Goal: Information Seeking & Learning: Learn about a topic

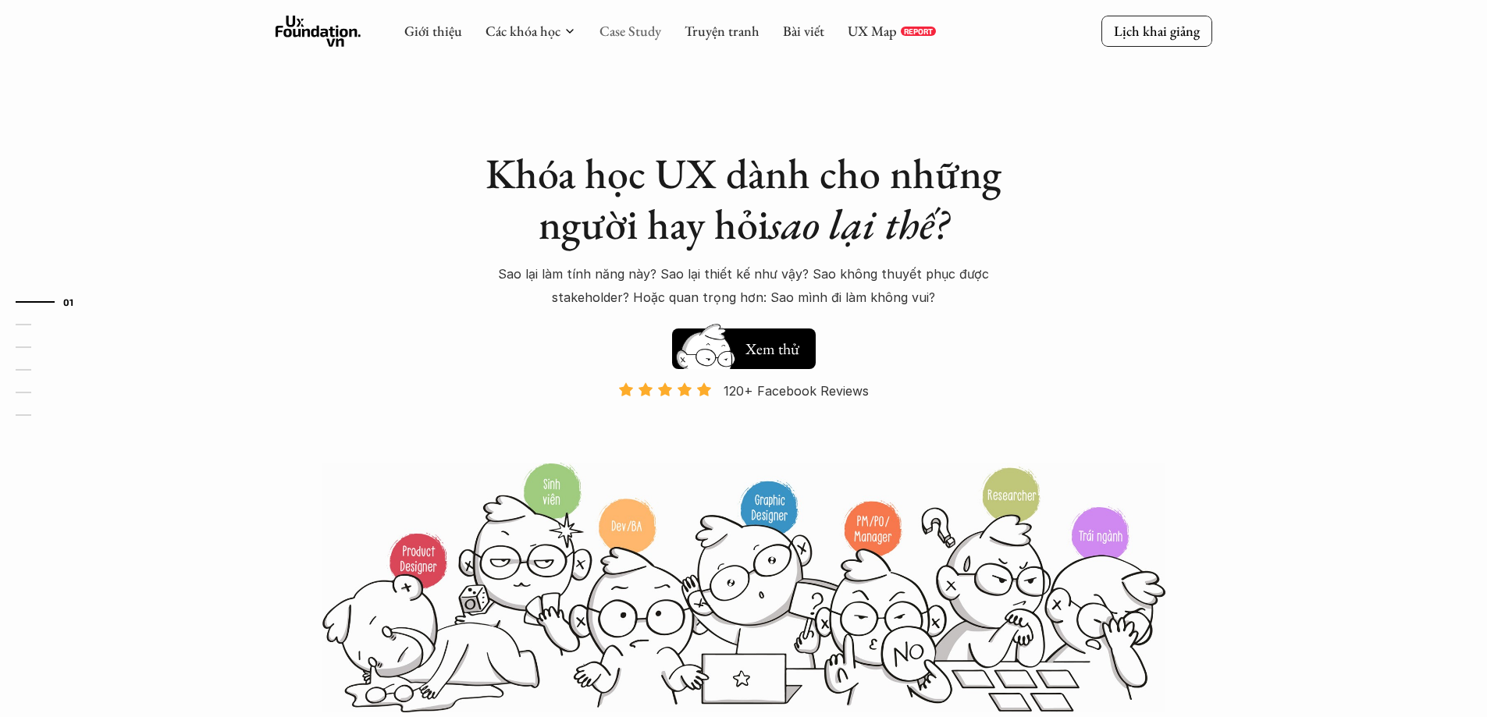
click at [616, 30] on link "Case Study" at bounding box center [630, 31] width 62 height 18
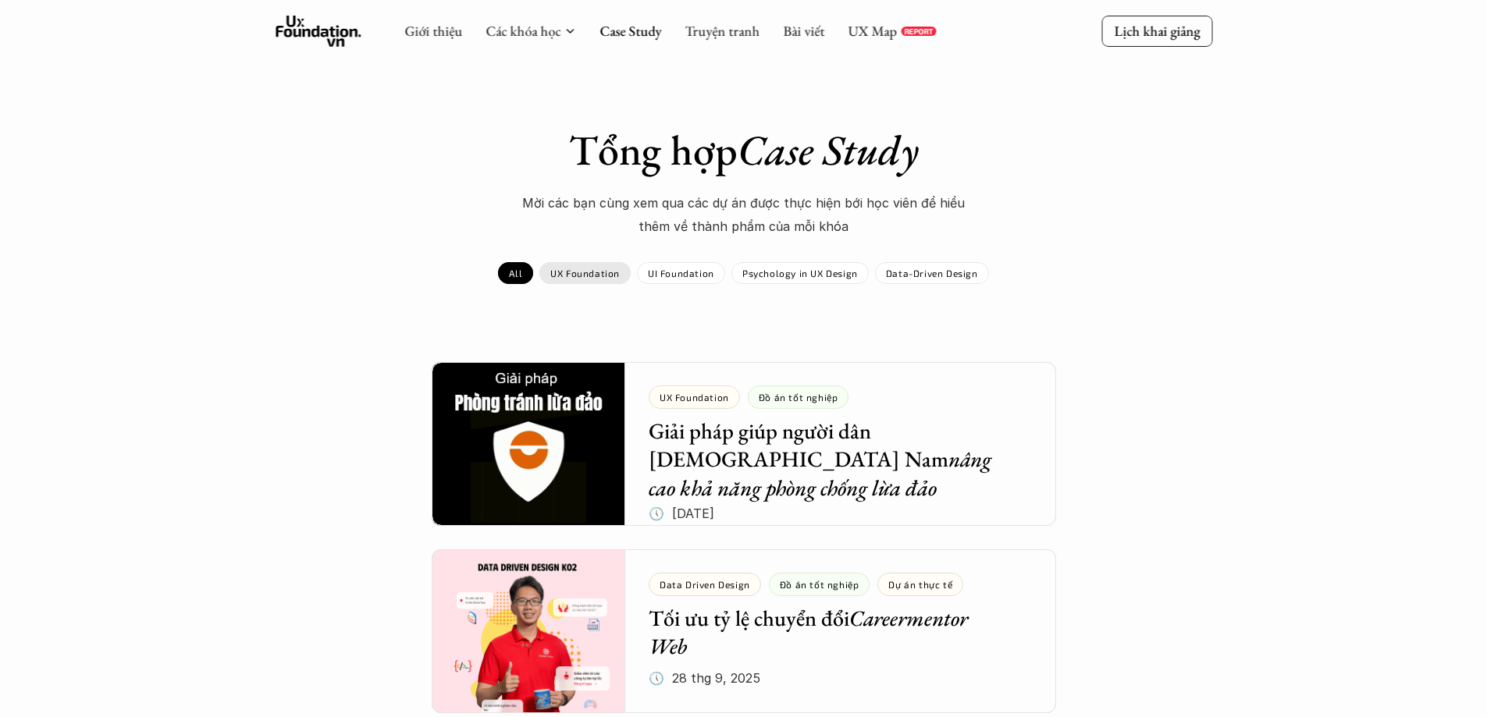
click at [596, 274] on p "UX Foundation" at bounding box center [584, 273] width 69 height 11
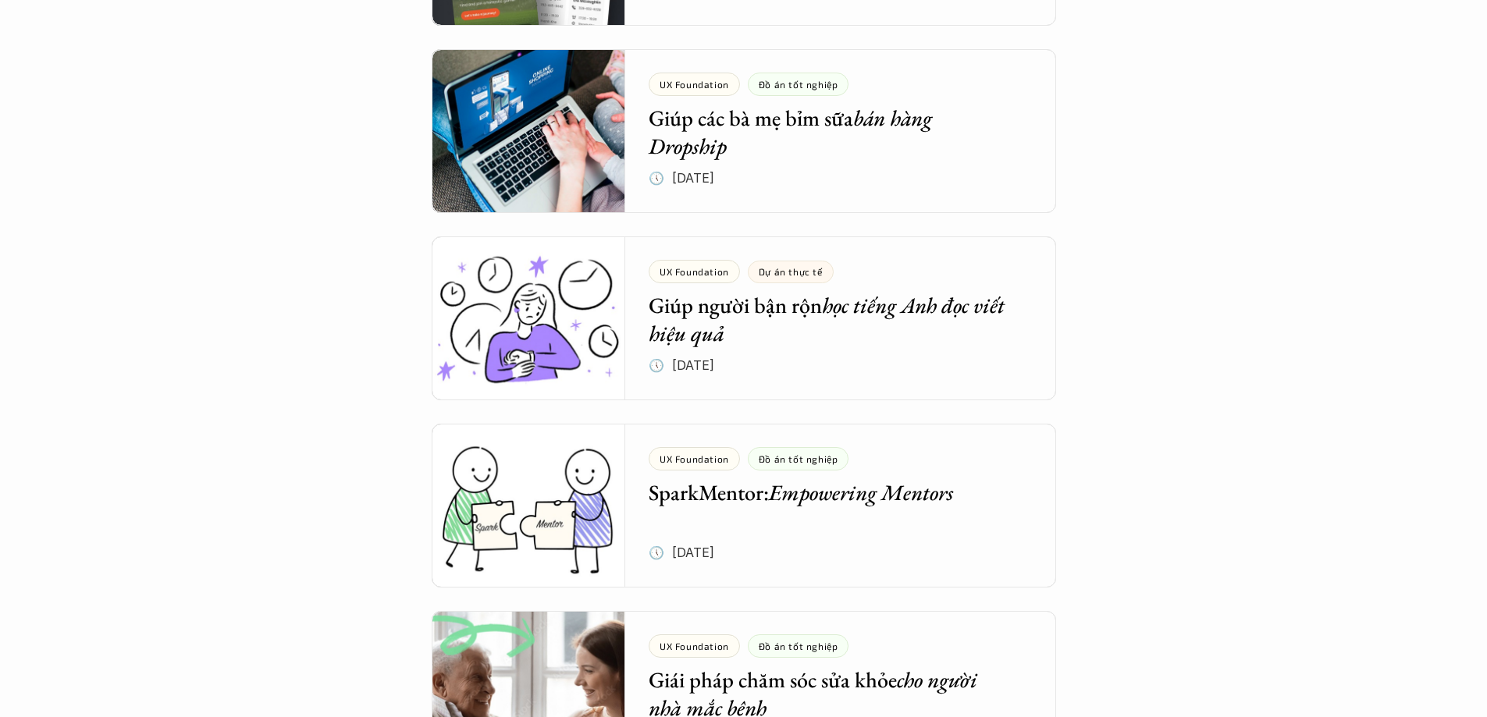
scroll to position [2576, 0]
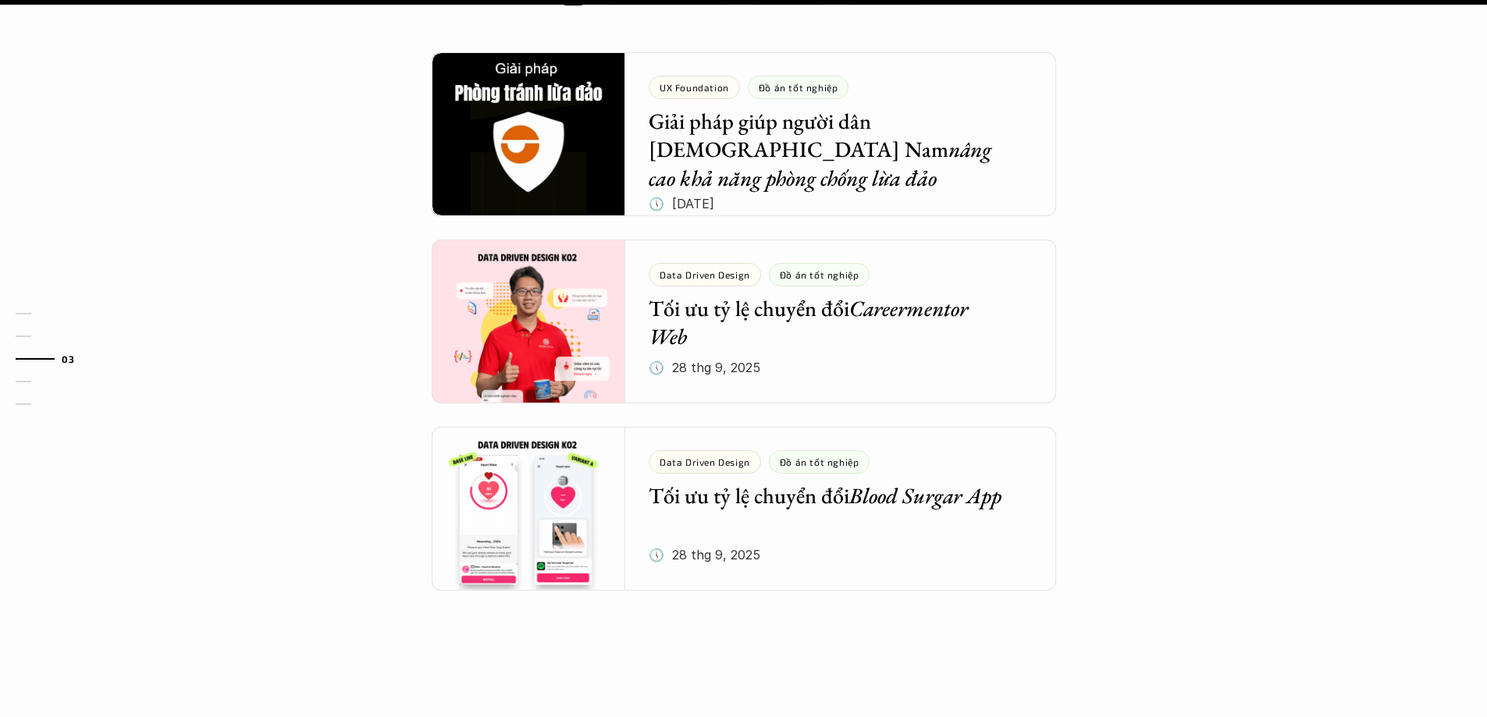
scroll to position [1561, 0]
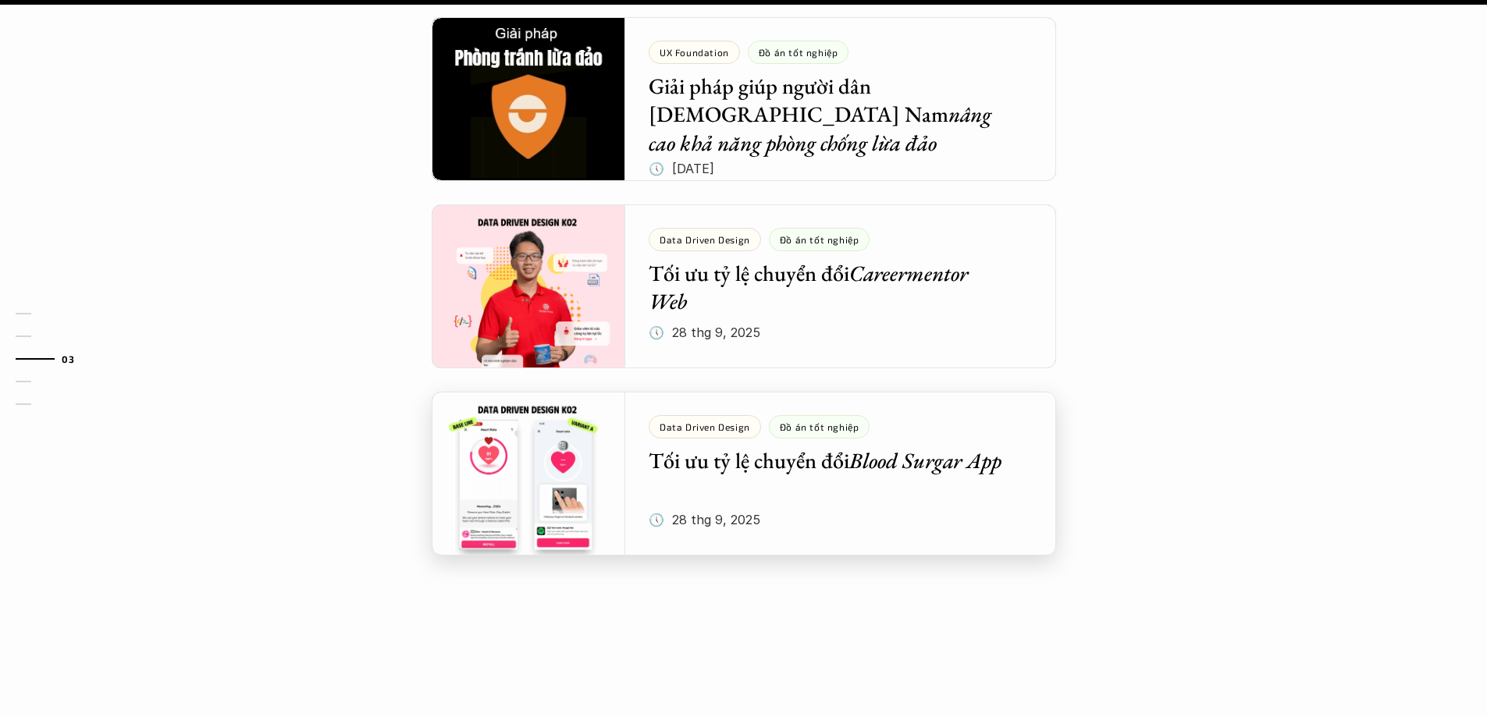
click at [529, 443] on div at bounding box center [744, 474] width 624 height 164
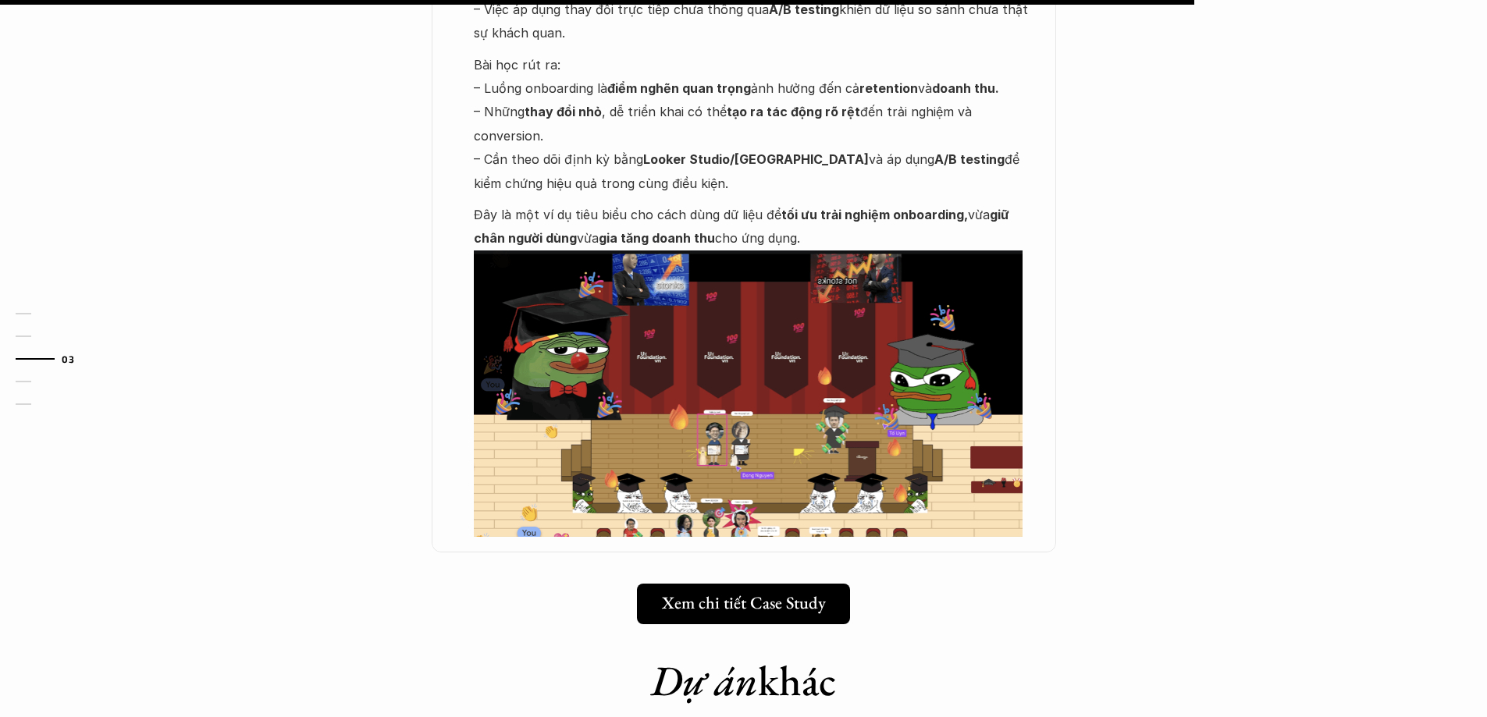
scroll to position [1795, 0]
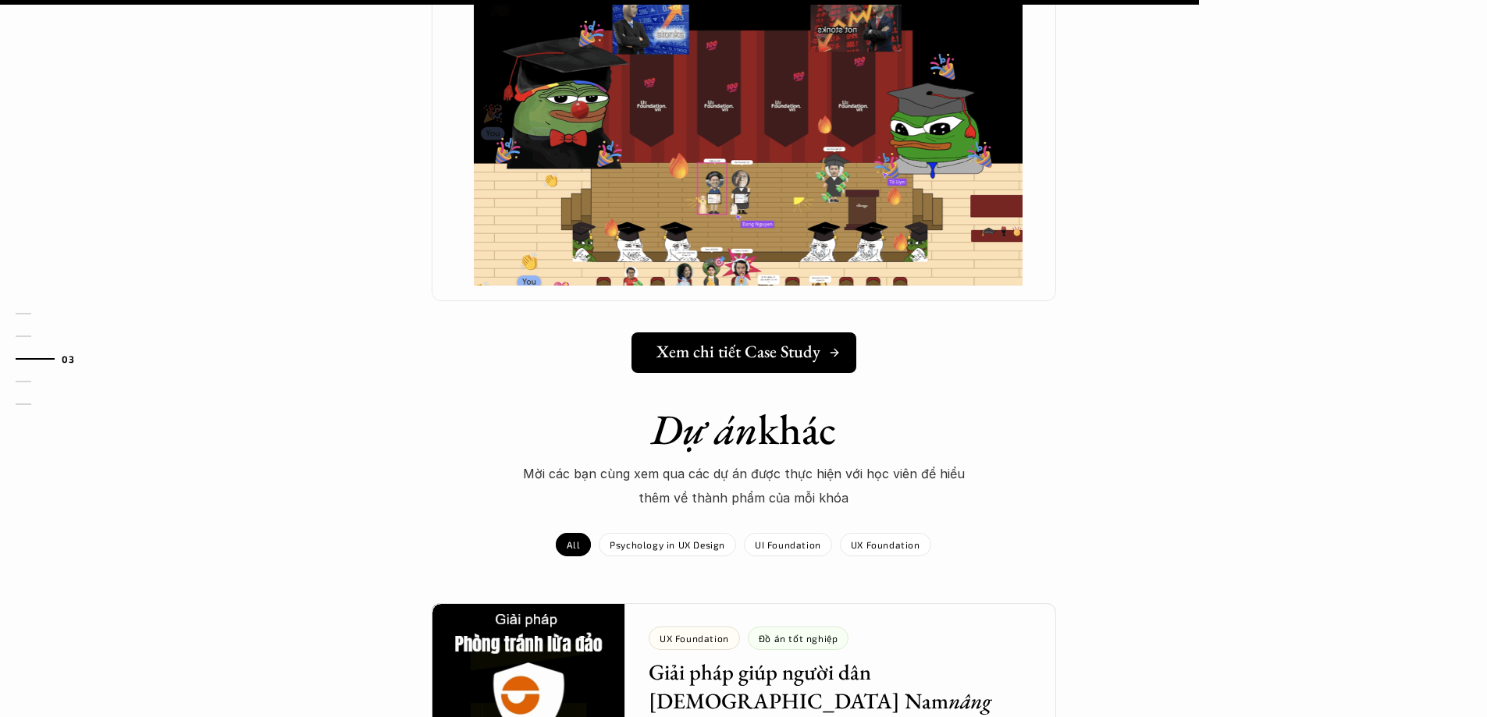
click at [711, 342] on h5 "Xem chi tiết Case Study" at bounding box center [738, 352] width 164 height 20
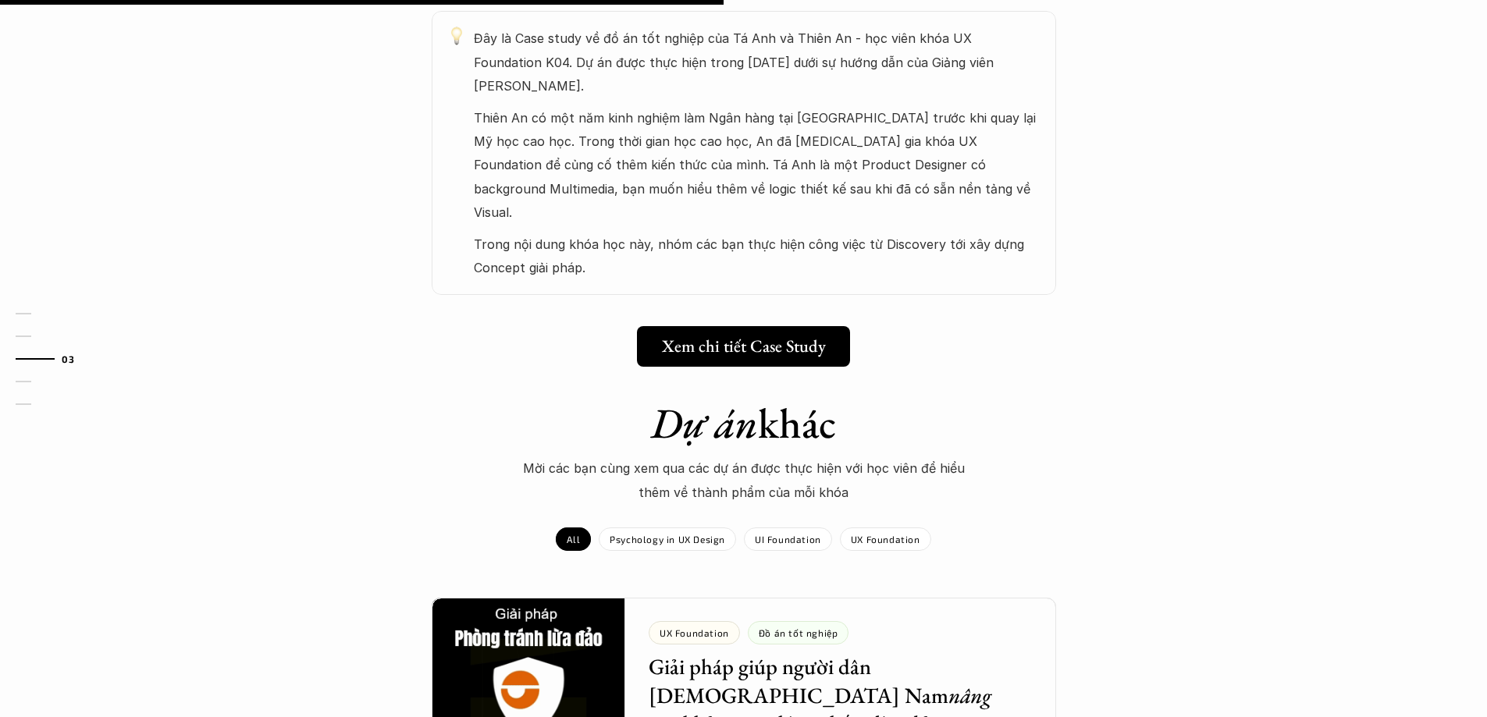
scroll to position [1015, 0]
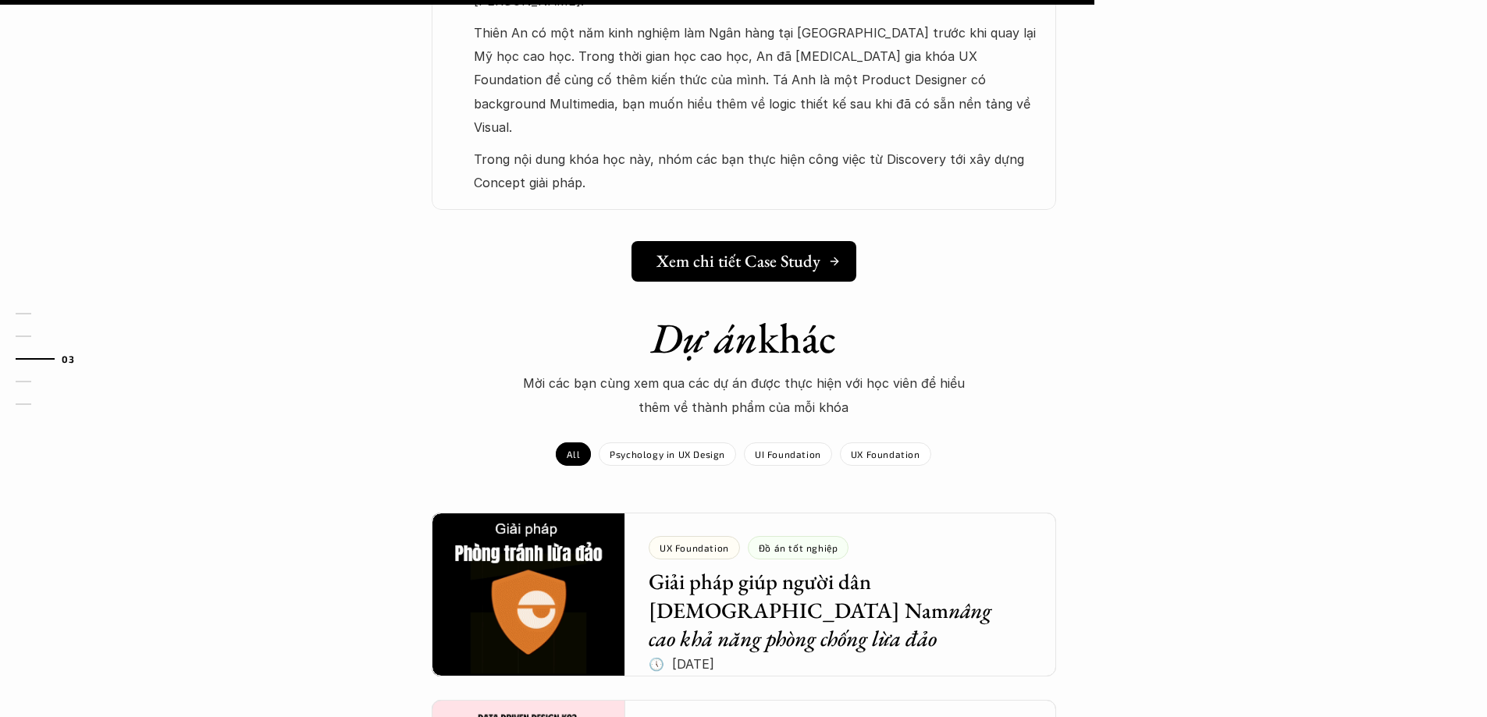
click at [721, 251] on h5 "Xem chi tiết Case Study" at bounding box center [738, 261] width 164 height 20
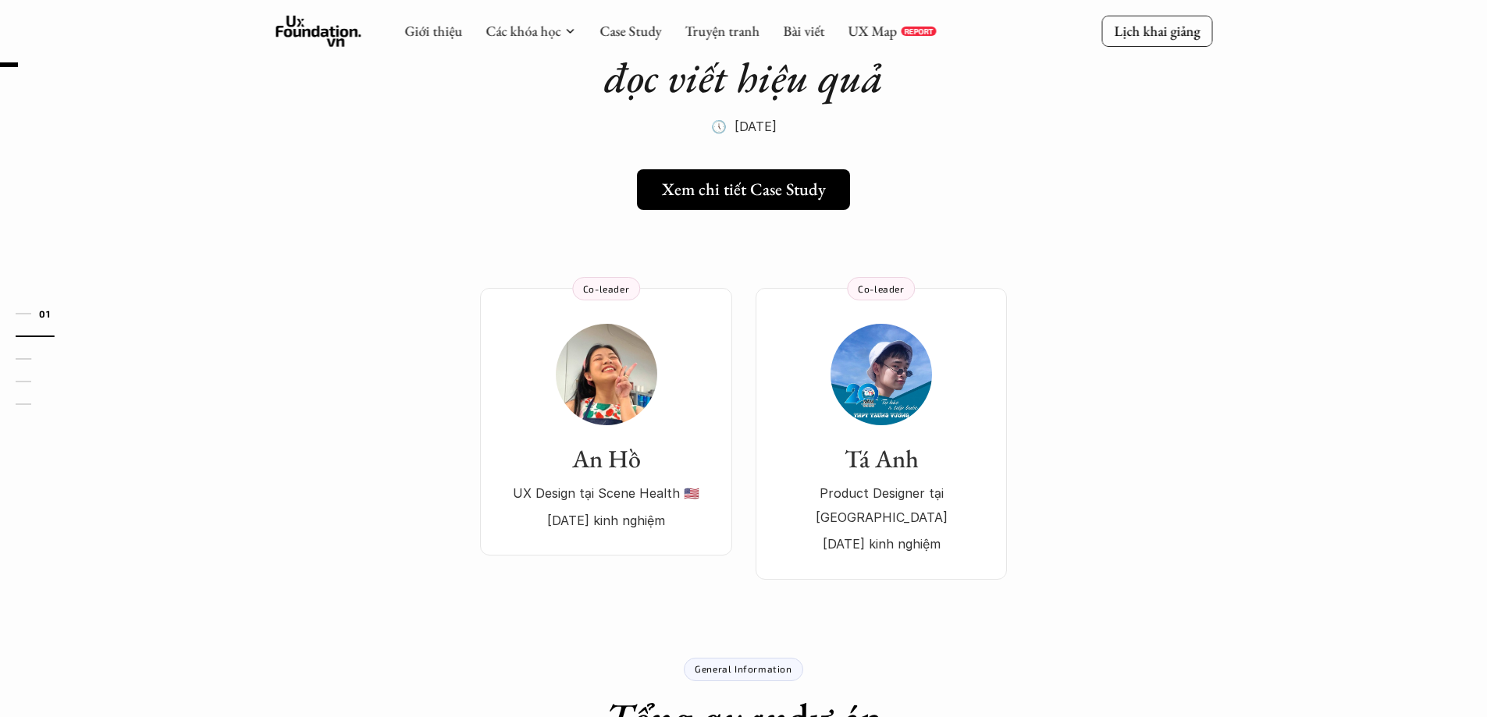
scroll to position [0, 0]
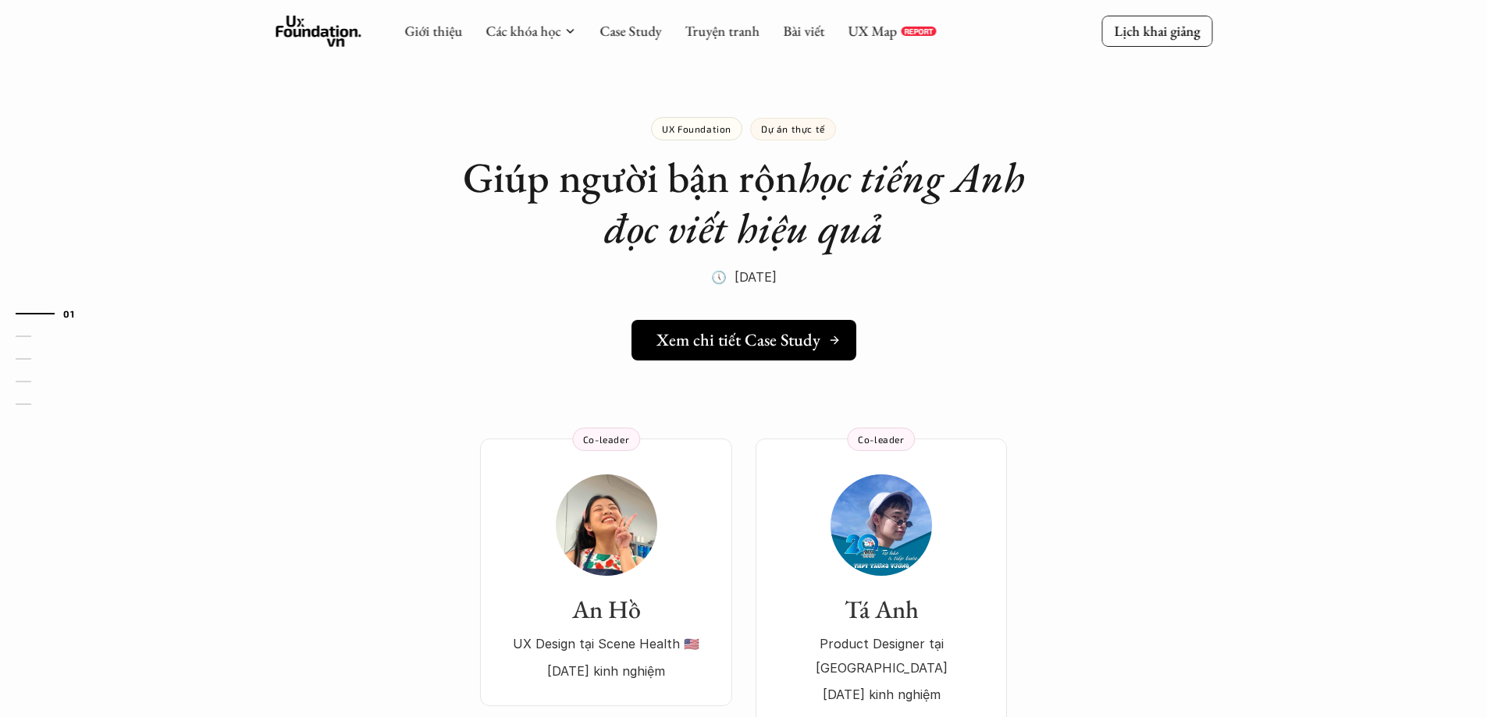
click at [682, 344] on h5 "Xem chi tiết Case Study" at bounding box center [738, 340] width 164 height 20
click at [621, 38] on link "Case Study" at bounding box center [630, 31] width 62 height 18
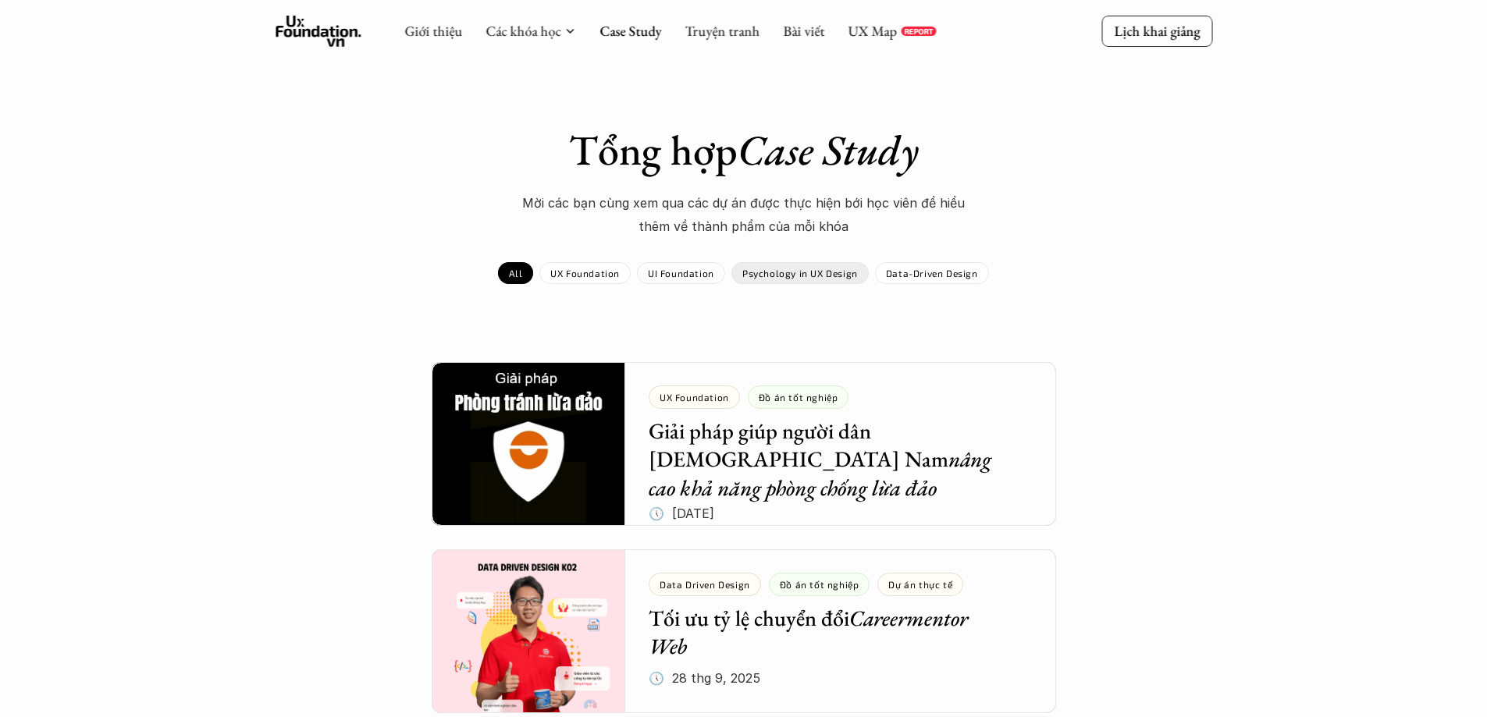
click at [760, 280] on div "Psychology in UX Design" at bounding box center [799, 273] width 137 height 22
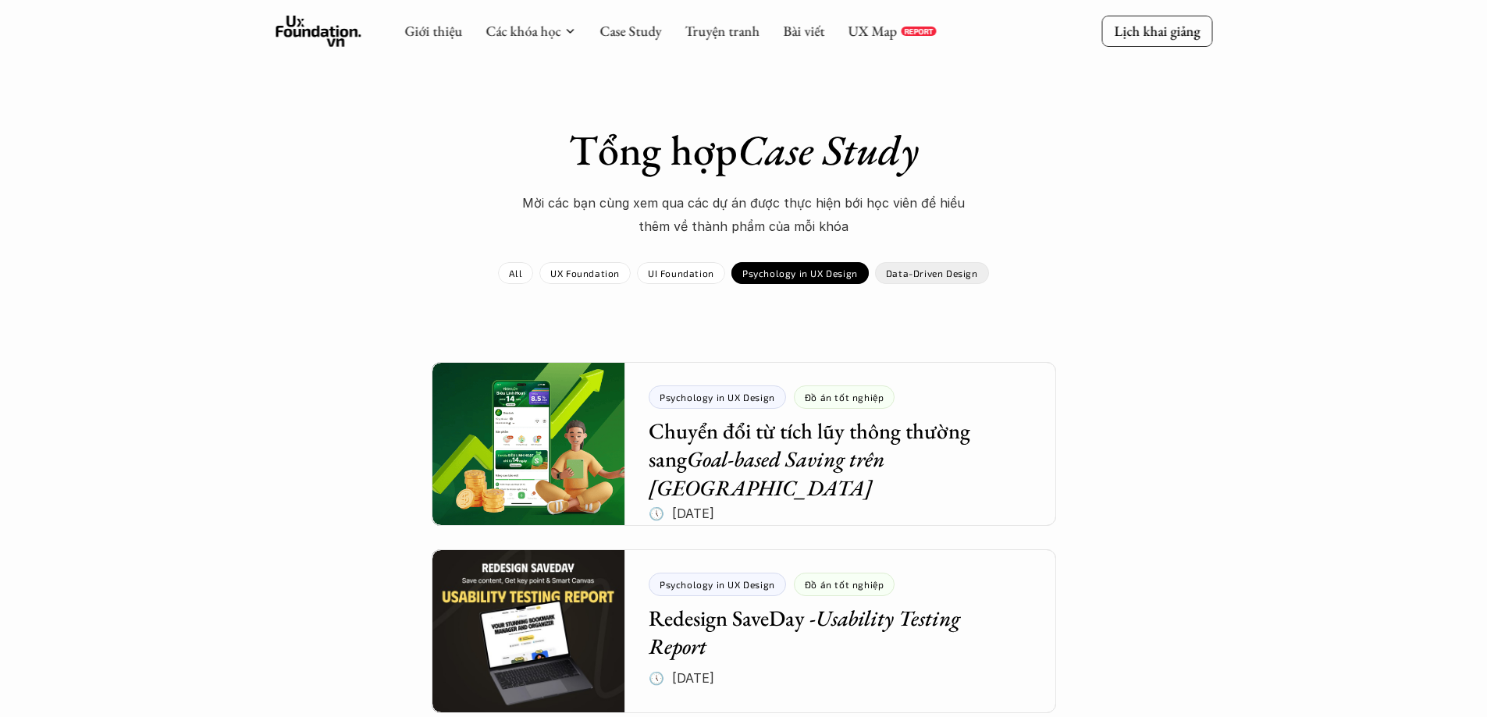
click at [922, 272] on p "Data-Driven Design" at bounding box center [932, 273] width 92 height 11
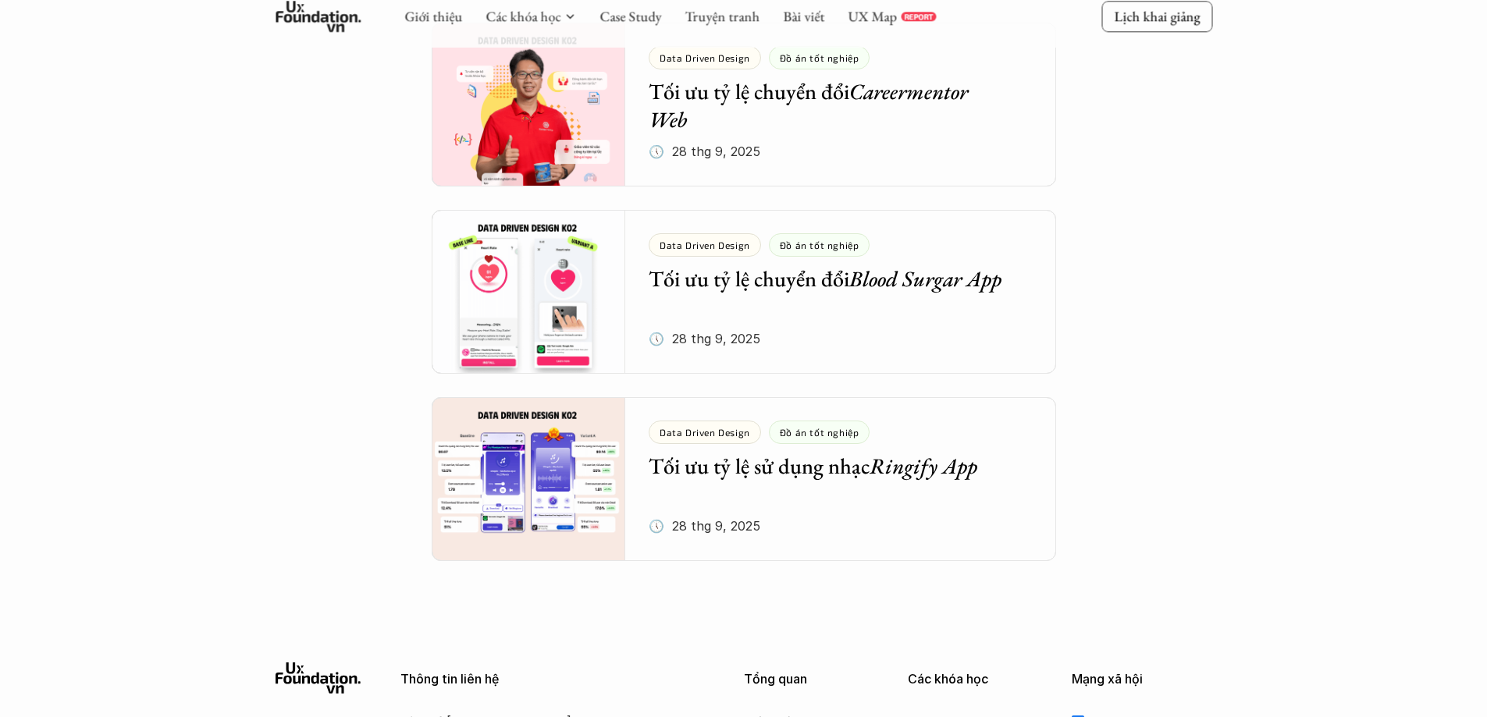
scroll to position [234, 0]
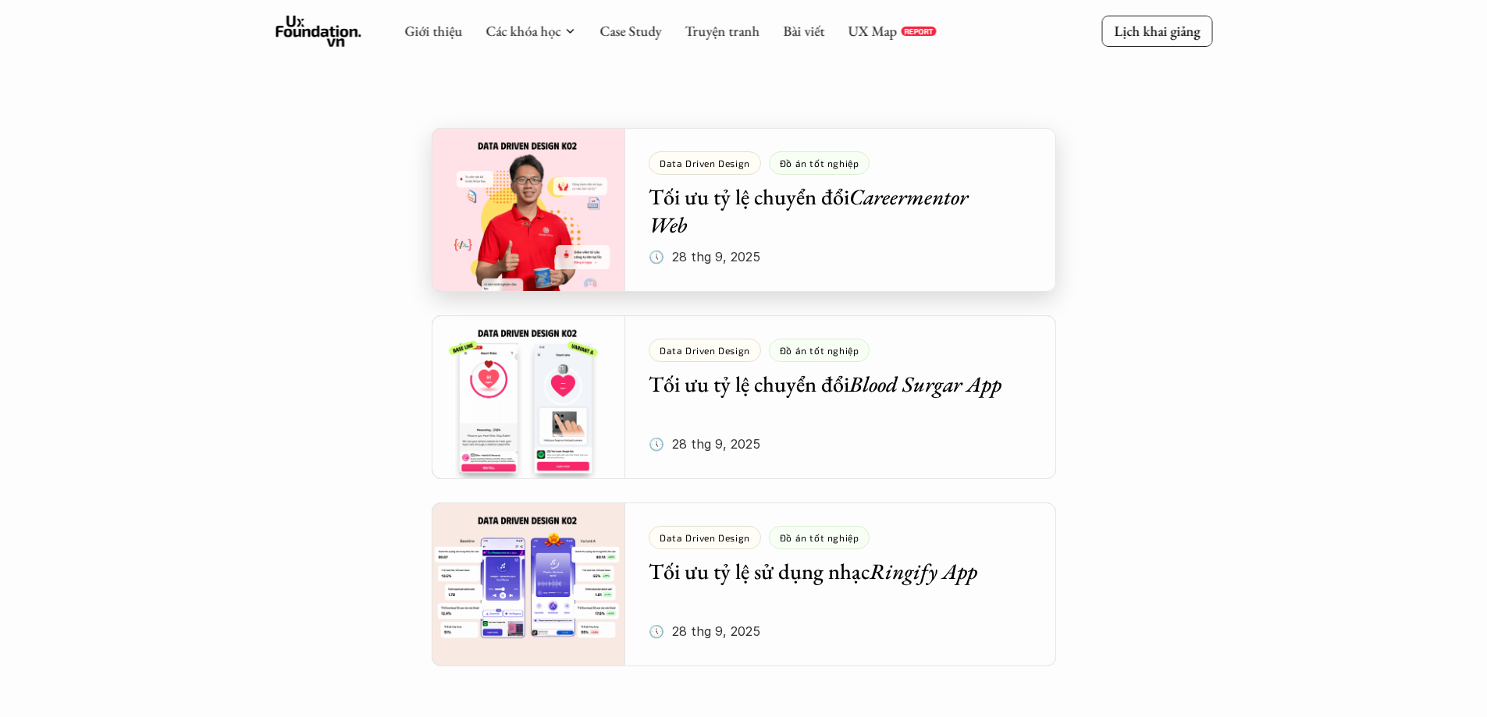
click at [539, 213] on div at bounding box center [744, 210] width 624 height 164
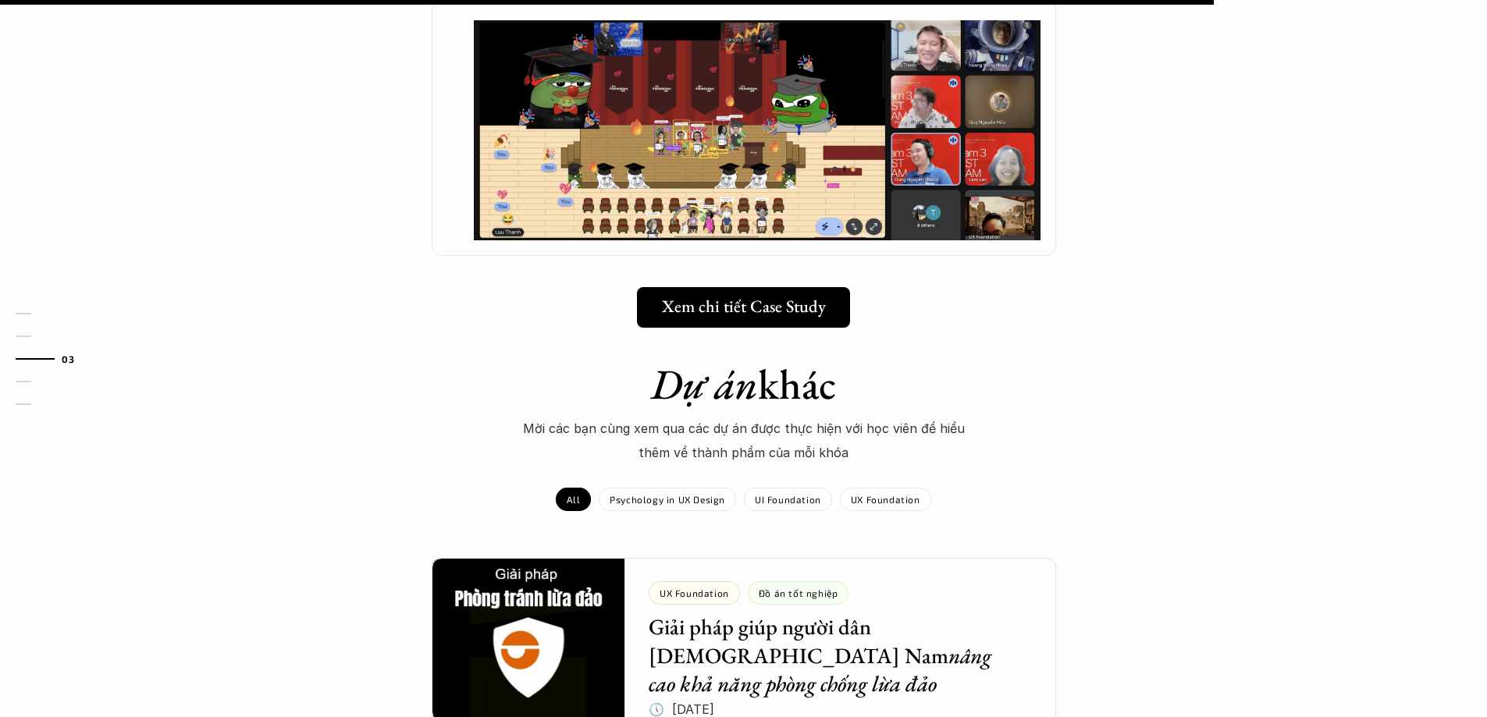
scroll to position [1717, 0]
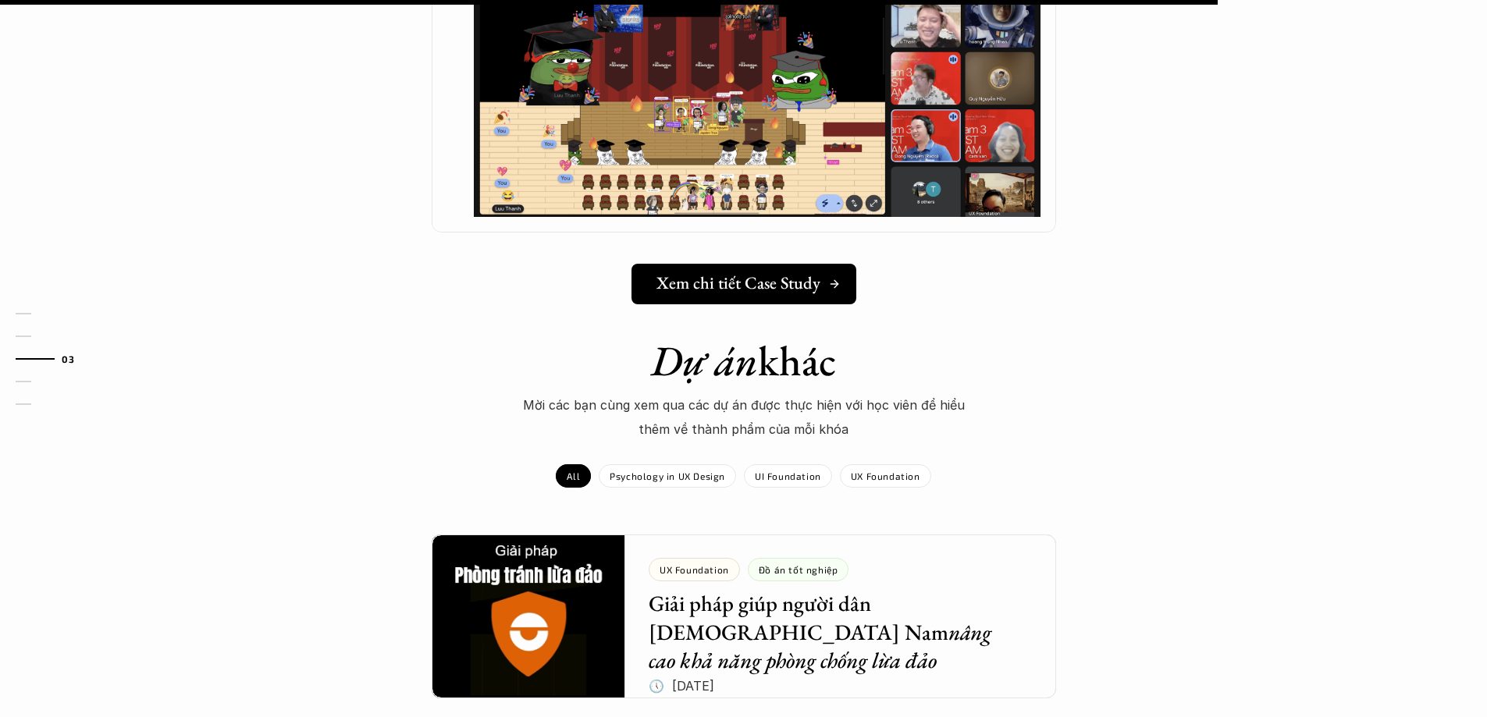
click at [742, 273] on h5 "Xem chi tiết Case Study" at bounding box center [738, 283] width 164 height 20
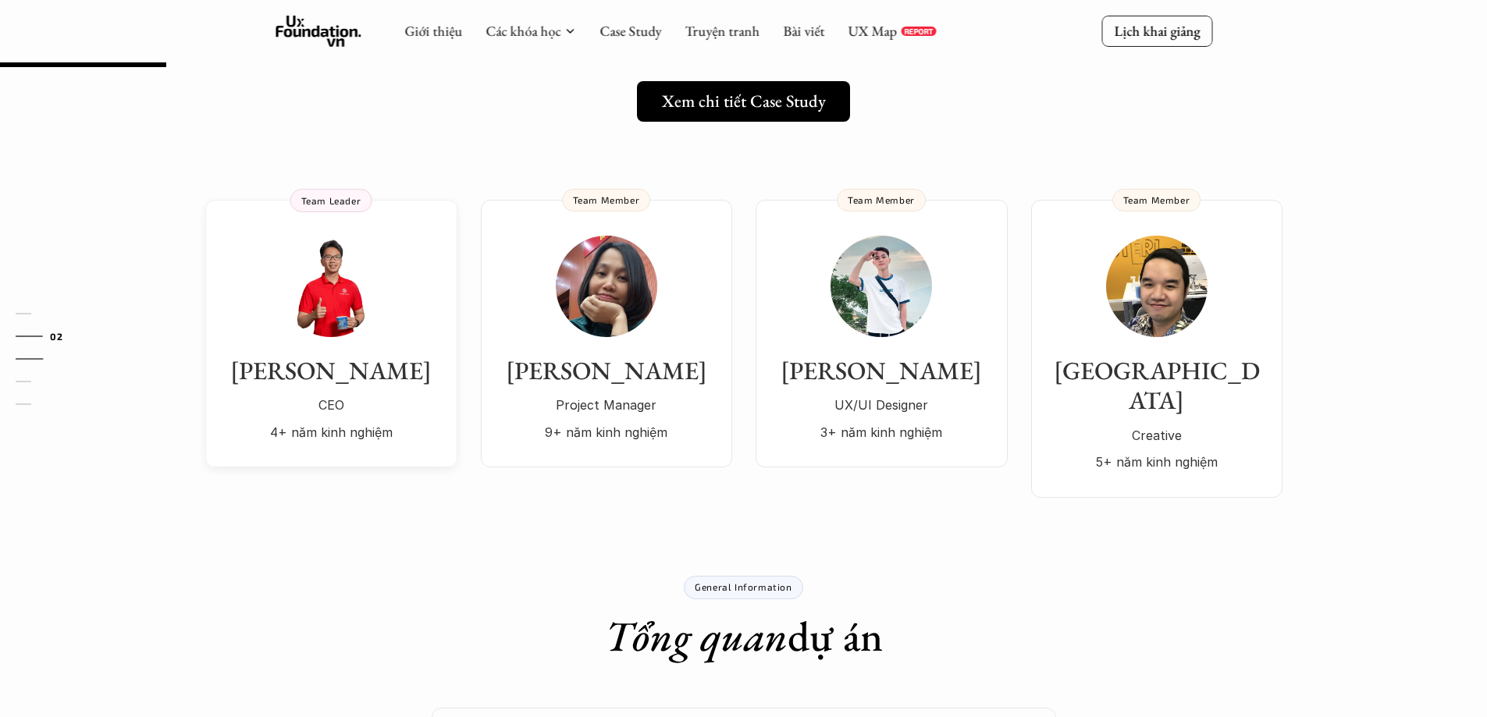
scroll to position [234, 0]
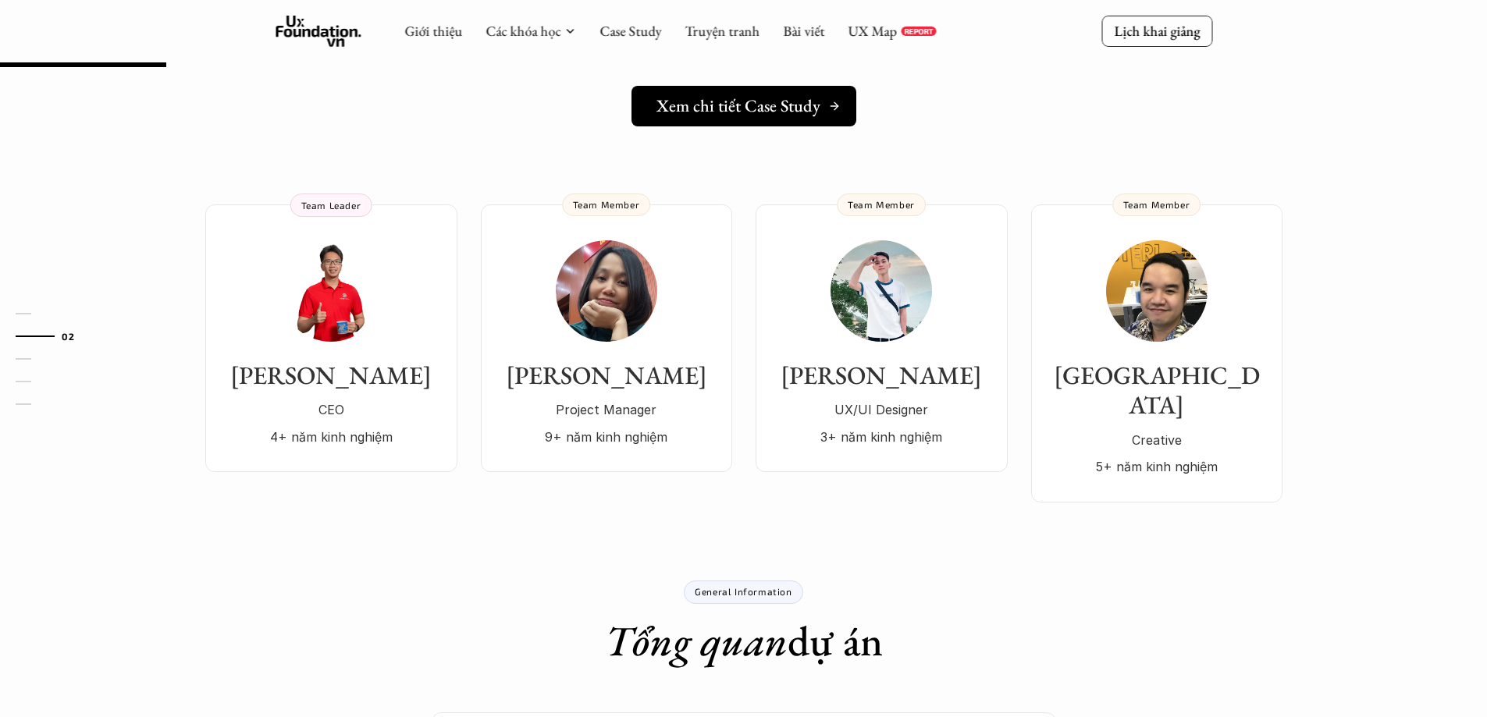
click at [756, 111] on h5 "Xem chi tiết Case Study" at bounding box center [738, 106] width 164 height 20
